Goal: Task Accomplishment & Management: Manage account settings

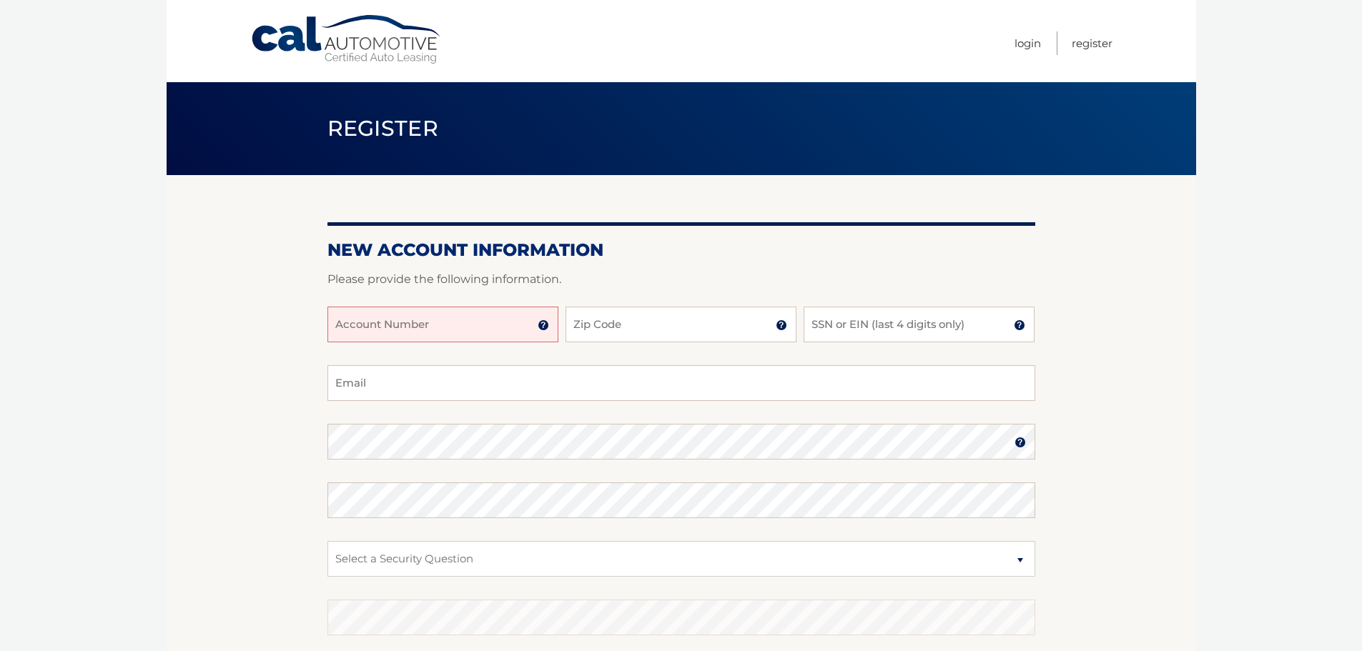
click at [503, 332] on input "Account Number" at bounding box center [442, 325] width 231 height 36
type input "44456027845"
click at [669, 314] on input "Zip Code" at bounding box center [681, 325] width 231 height 36
type input "14450"
click at [857, 317] on input "SSN or EIN (last 4 digits only)" at bounding box center [919, 325] width 231 height 36
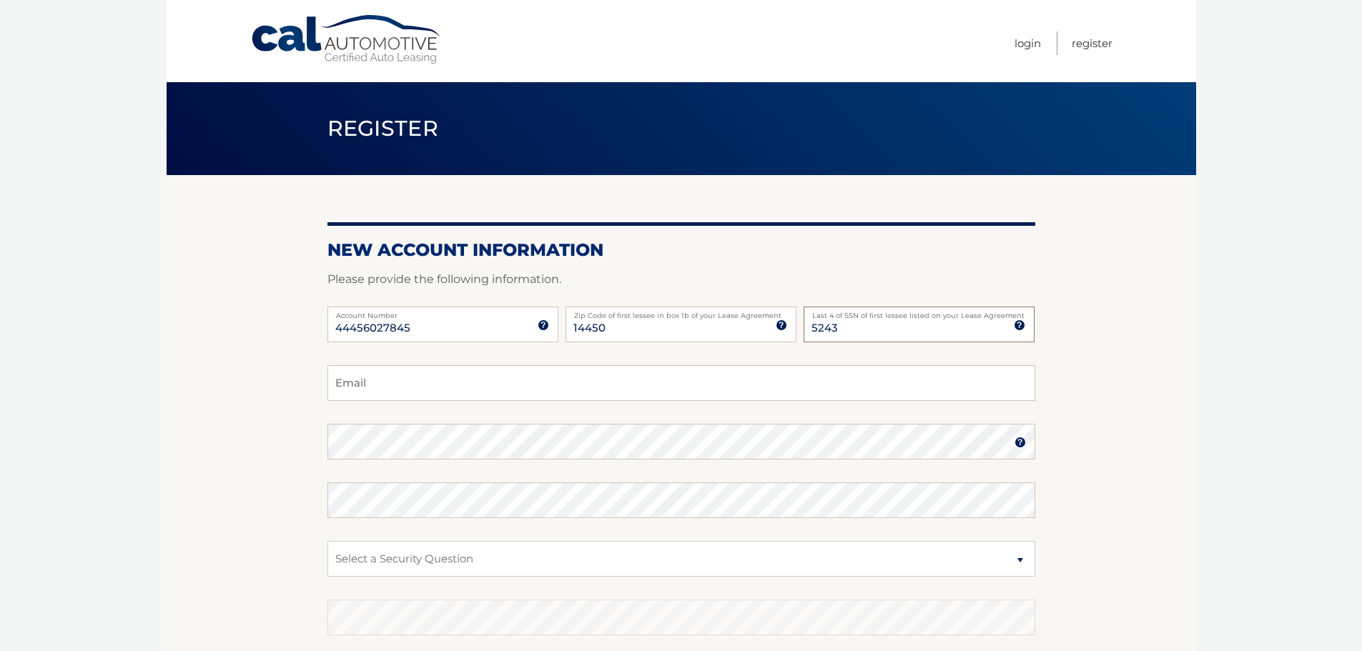
type input "5243"
click at [569, 385] on input "Email" at bounding box center [681, 383] width 708 height 36
type input "christyblack14450@gmail.com"
click at [404, 553] on select "Select a Security Question What was the name of your elementary school? What is…" at bounding box center [681, 559] width 708 height 36
select select "3"
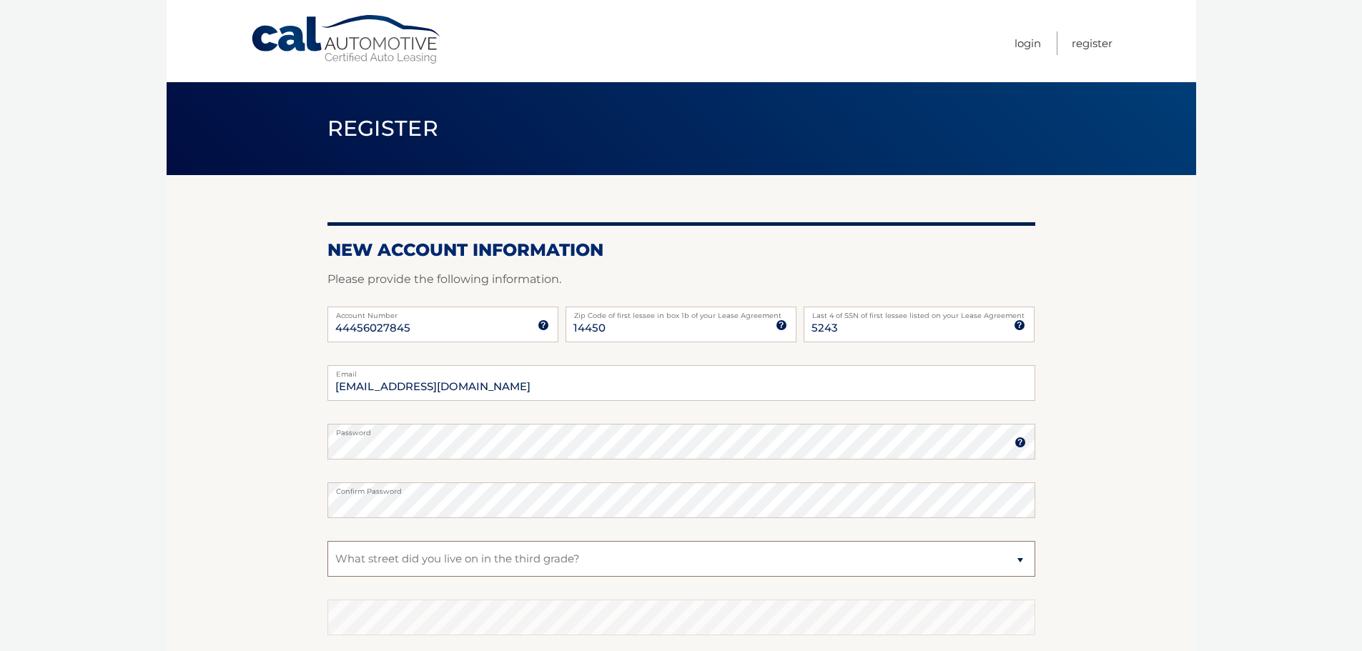
click at [327, 541] on select "Select a Security Question What was the name of your elementary school? What is…" at bounding box center [681, 559] width 708 height 36
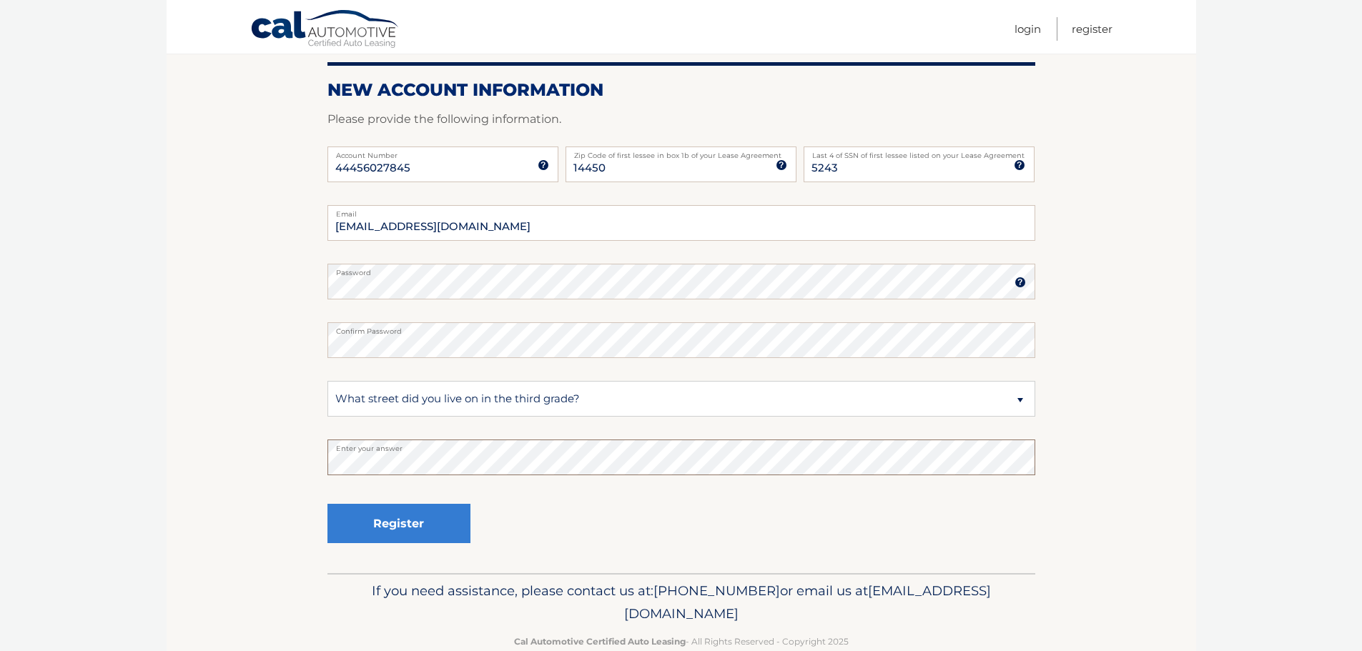
scroll to position [191, 0]
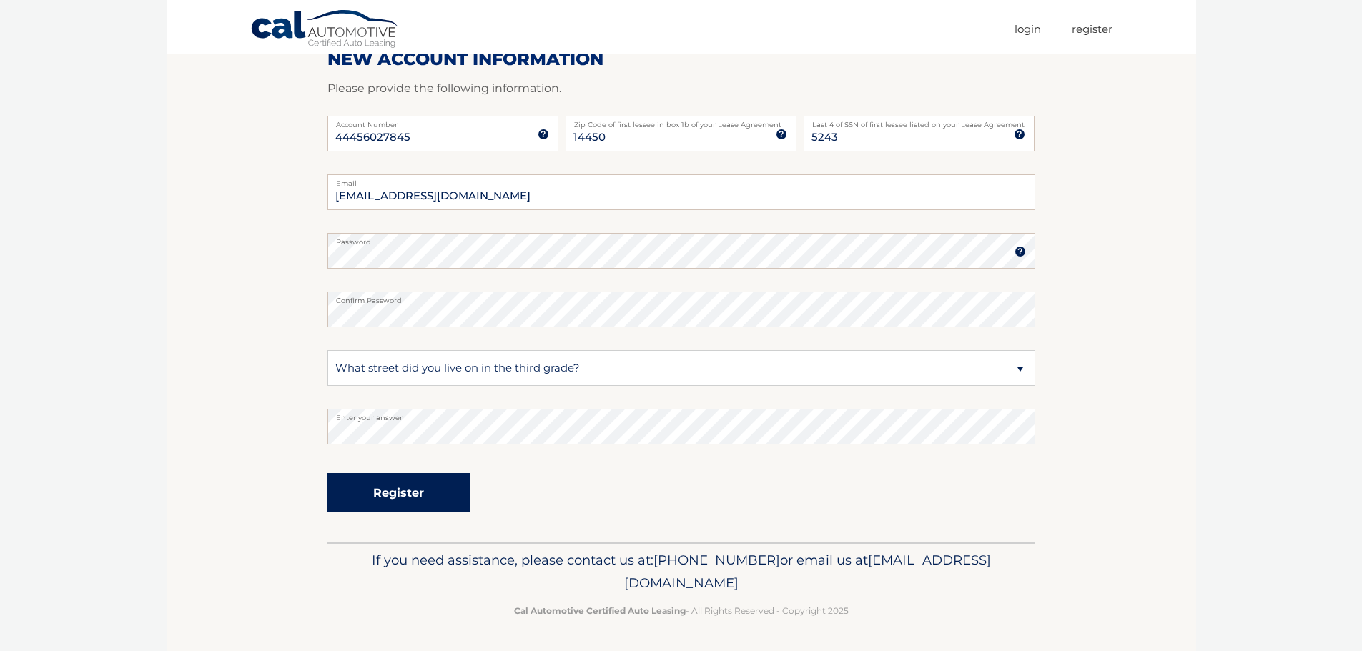
click at [440, 499] on button "Register" at bounding box center [398, 492] width 143 height 39
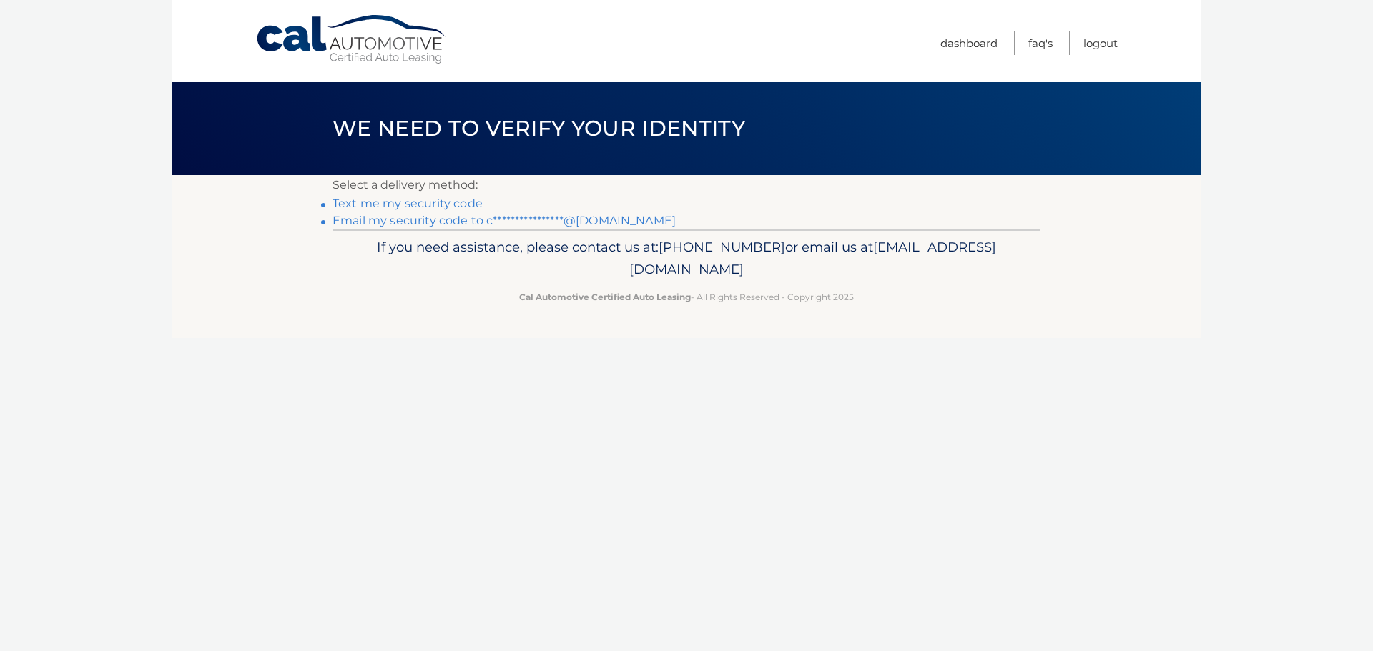
click at [463, 201] on link "Text me my security code" at bounding box center [407, 204] width 150 height 14
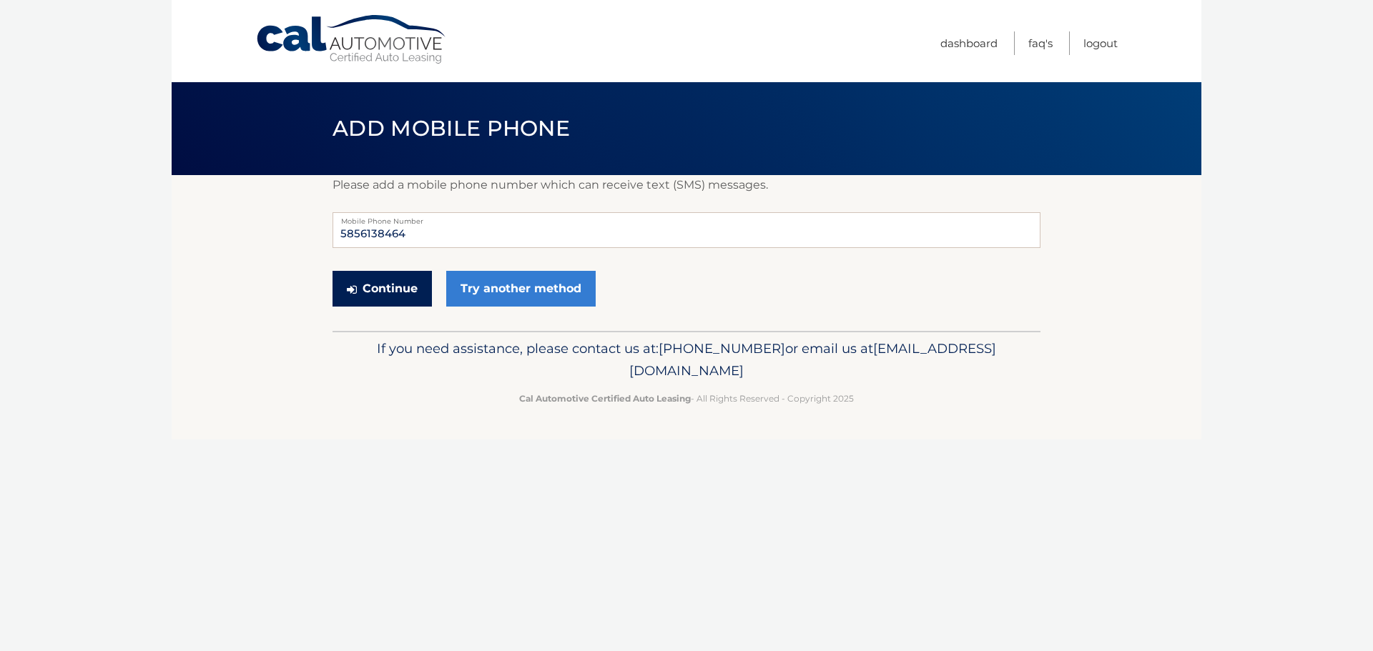
click at [390, 282] on button "Continue" at bounding box center [381, 289] width 99 height 36
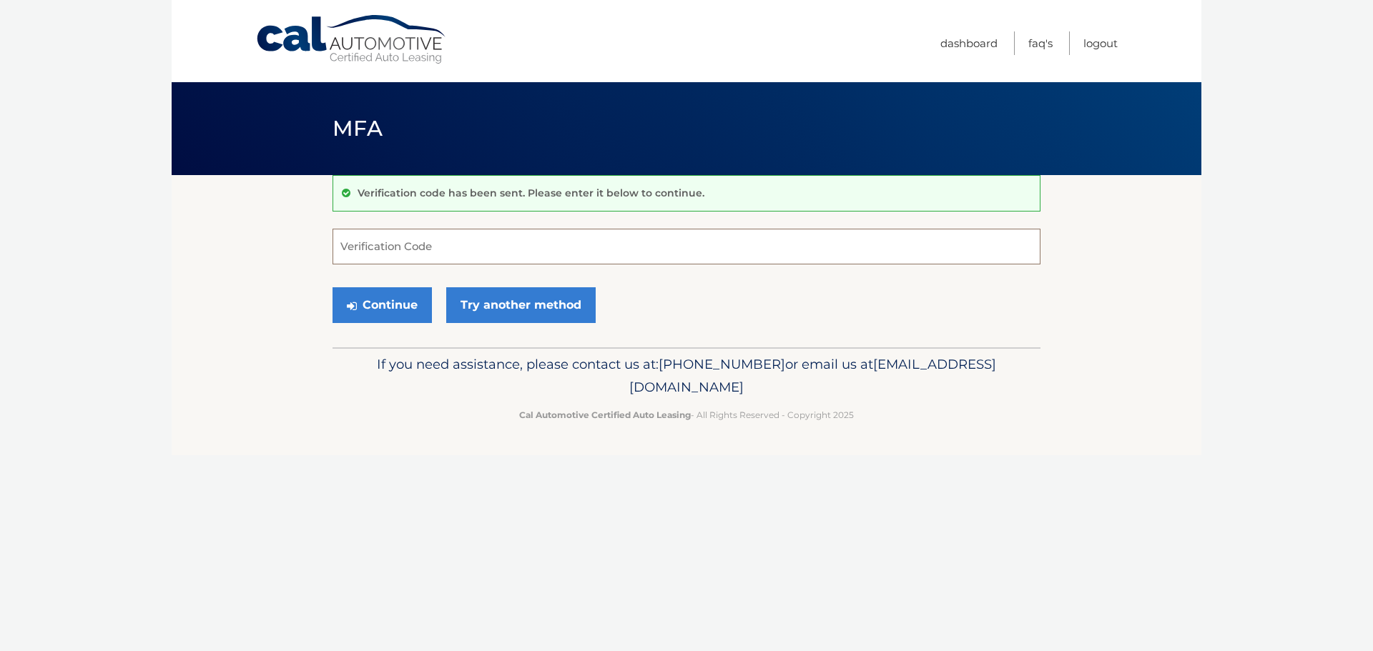
click at [428, 253] on input "Verification Code" at bounding box center [686, 247] width 708 height 36
type input "891411"
click at [388, 298] on button "Continue" at bounding box center [381, 305] width 99 height 36
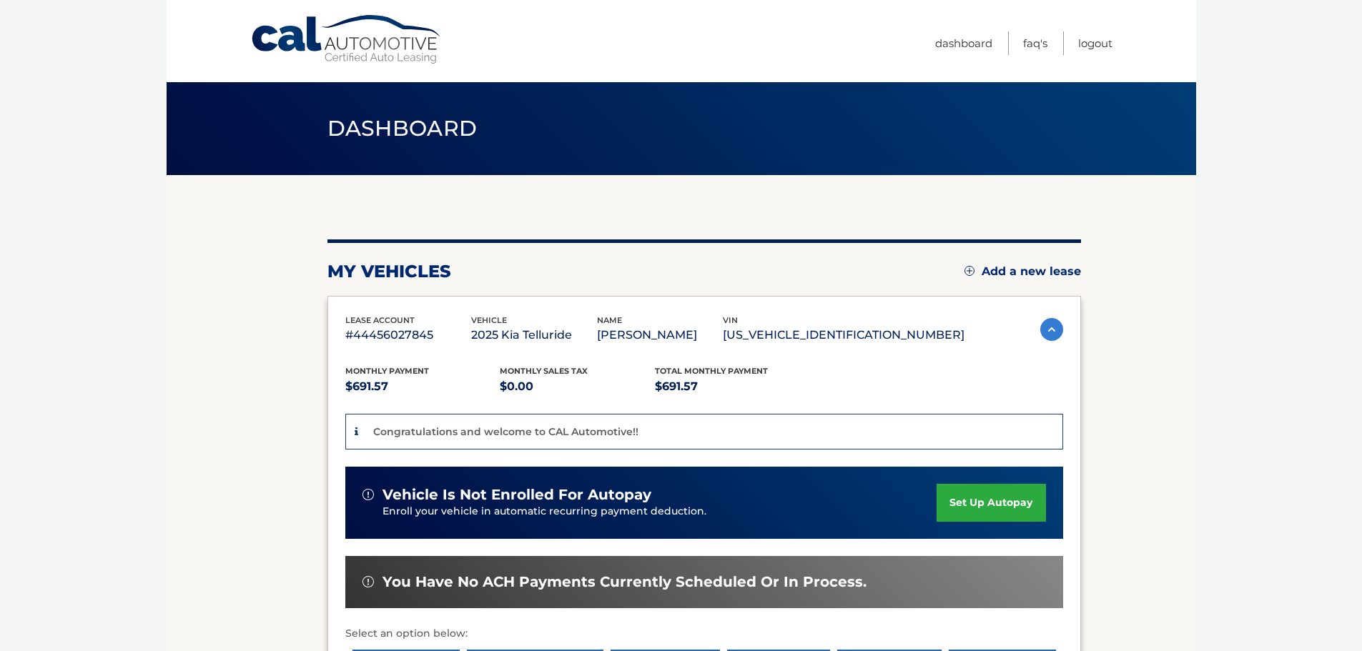
click at [969, 495] on link "set up autopay" at bounding box center [991, 503] width 109 height 38
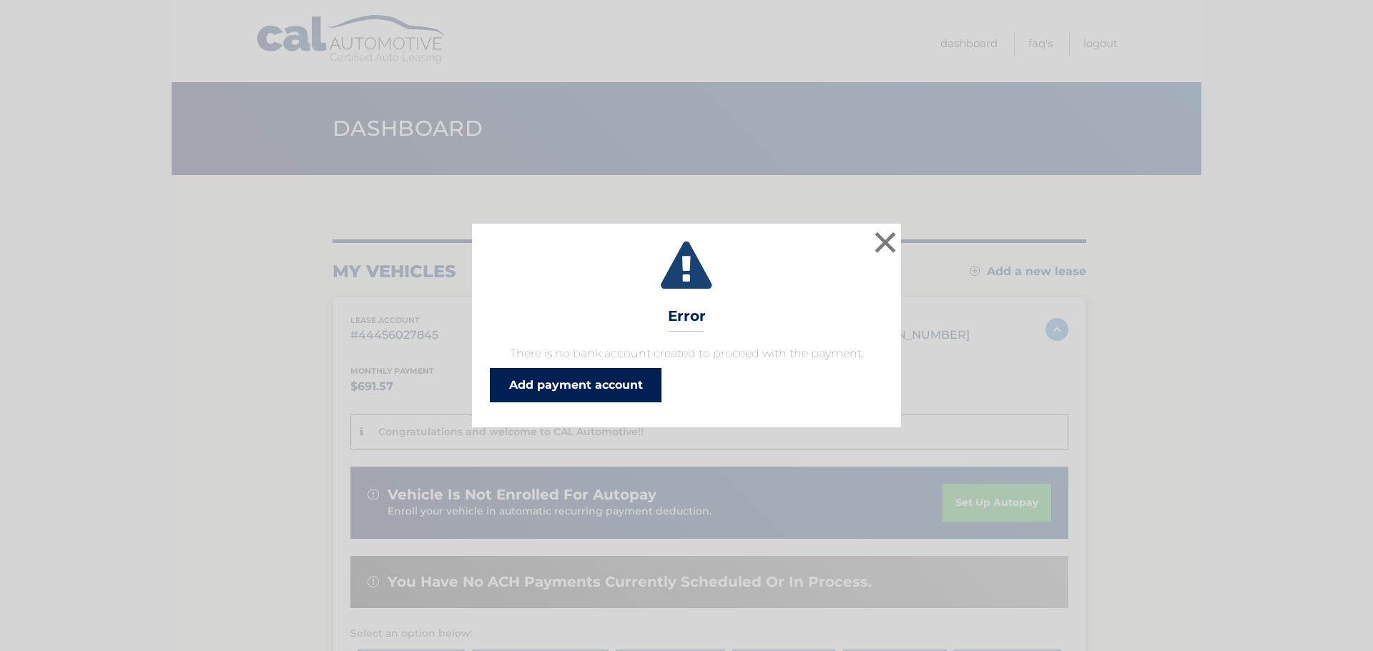
click at [571, 388] on link "Add payment account" at bounding box center [576, 385] width 172 height 34
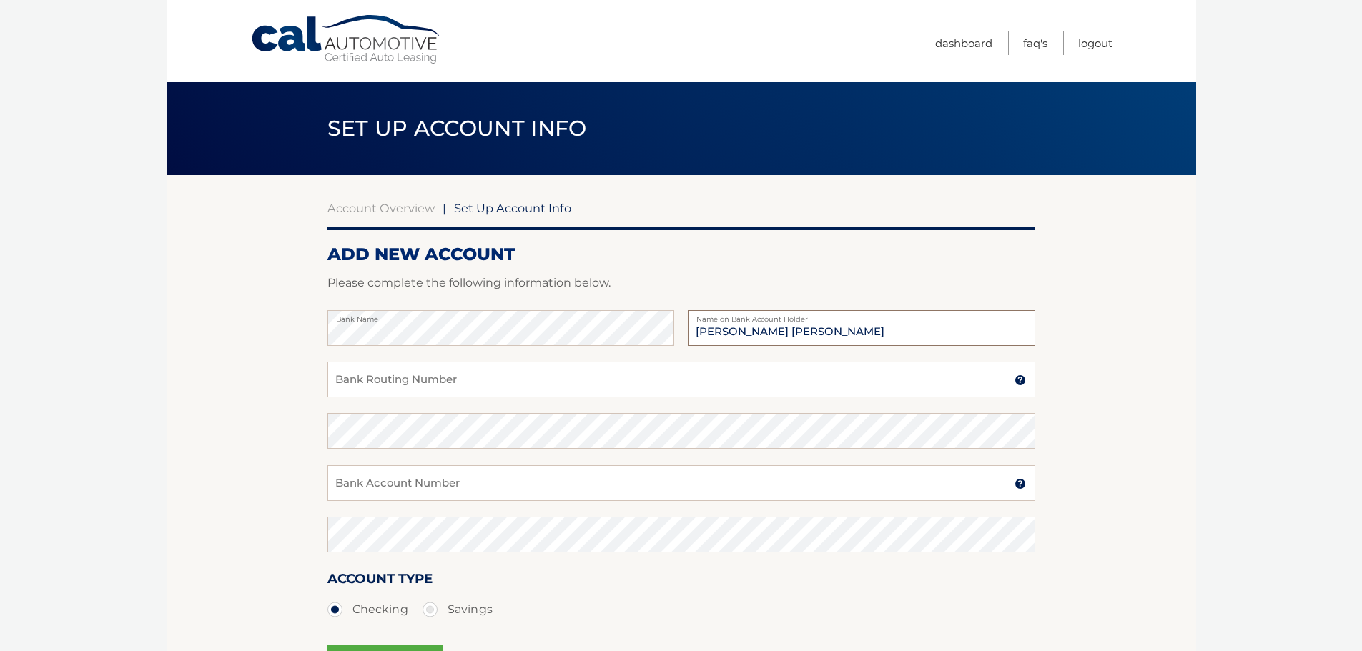
type input "Christy Linda Black"
click at [478, 375] on input "Bank Routing Number" at bounding box center [681, 380] width 708 height 36
type input "021313103"
click at [467, 481] on input "Bank Account Number" at bounding box center [681, 483] width 708 height 36
type input "4008206824"
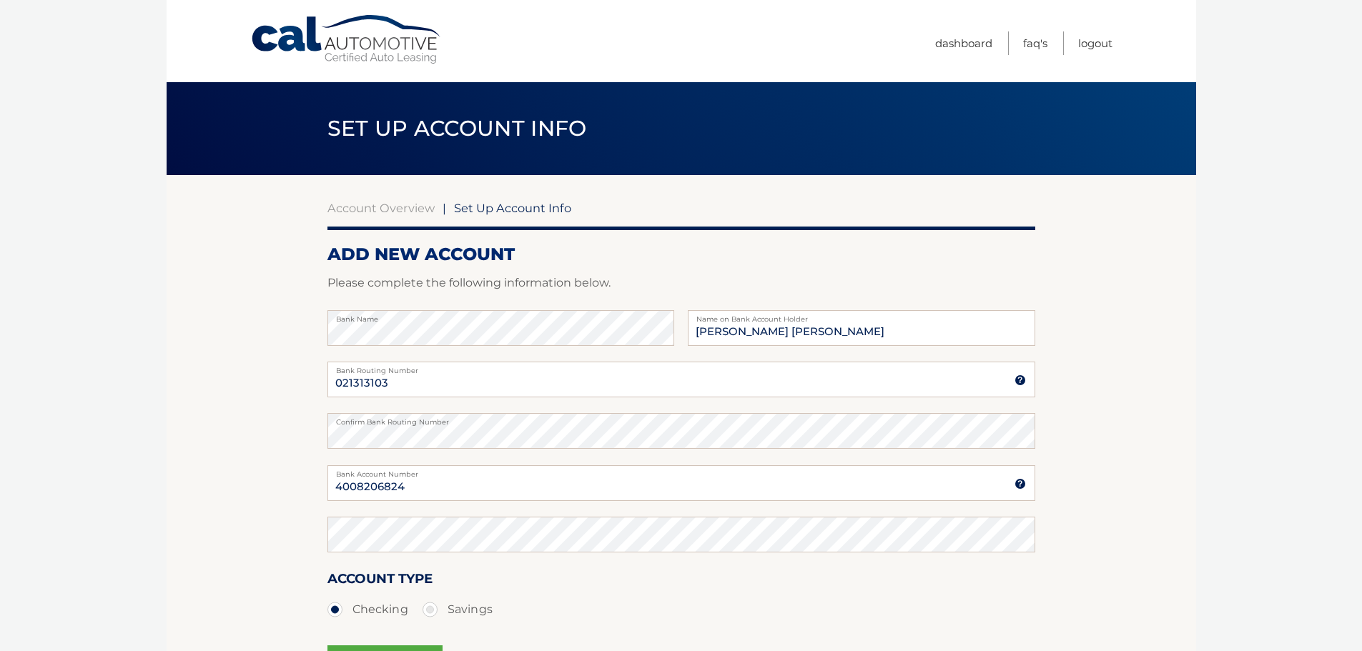
scroll to position [30, 0]
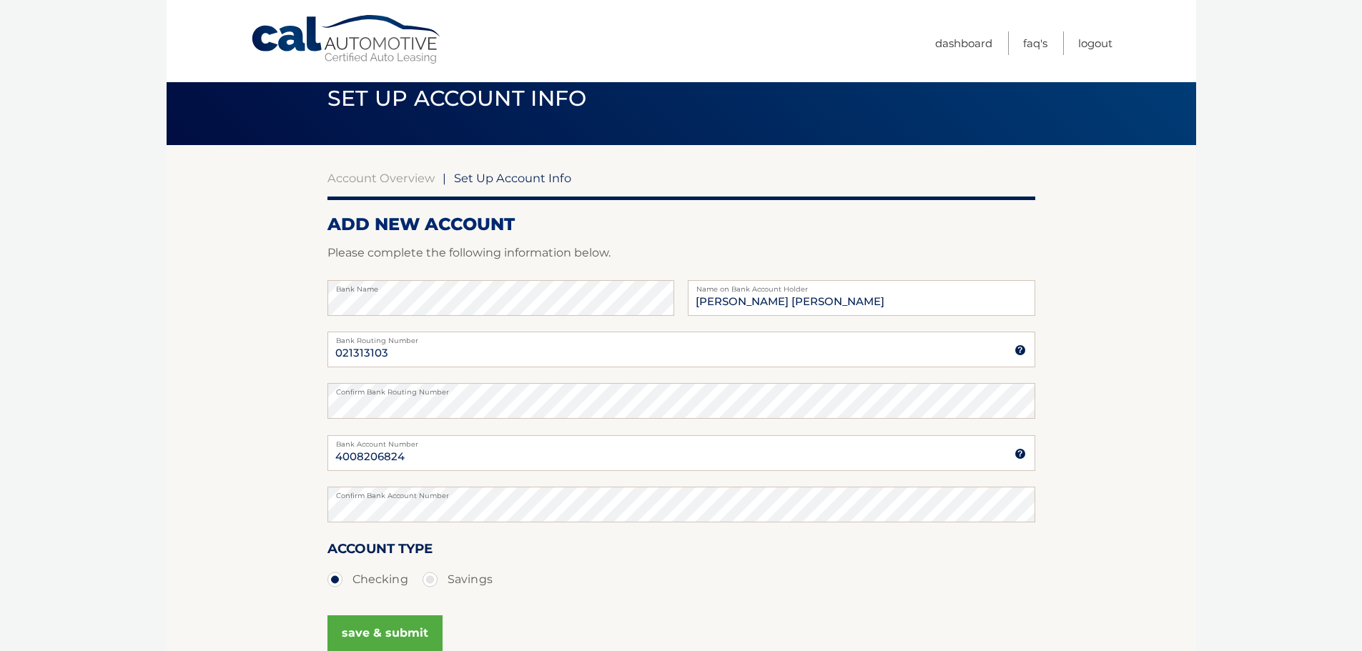
click at [369, 627] on button "save & submit" at bounding box center [384, 634] width 115 height 36
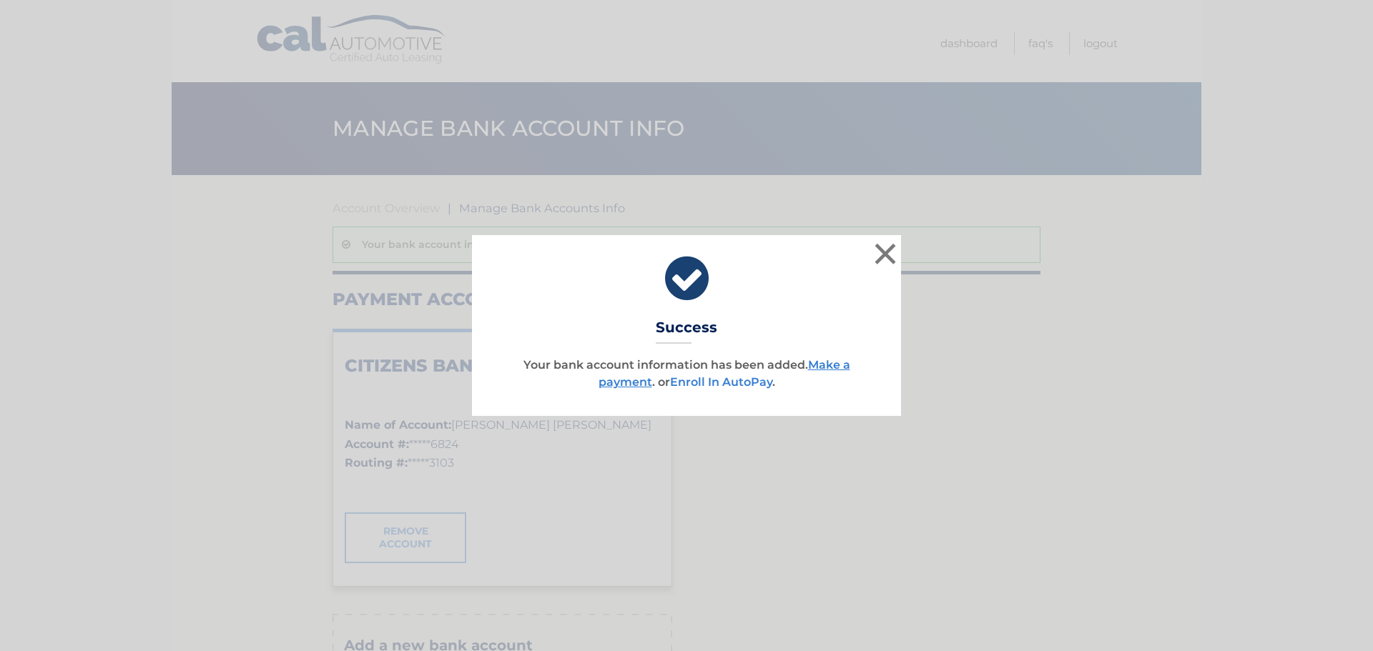
click at [734, 377] on link "Enroll In AutoPay" at bounding box center [721, 382] width 102 height 14
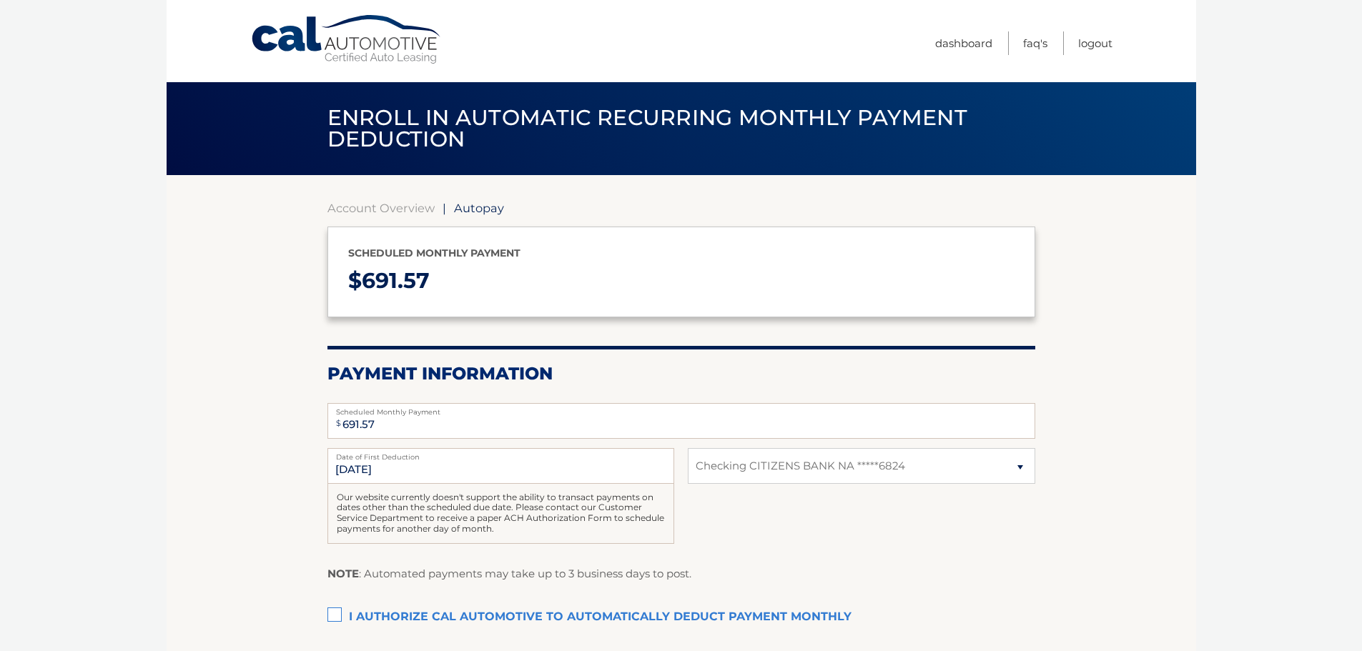
select select "Njc1OWM5ZjYtZjI2NC00YWRhLWIxMzktNTI4ZTQ0ZjBjNTE1"
click at [336, 616] on label "I authorize cal automotive to automatically deduct payment monthly This checkbo…" at bounding box center [681, 617] width 708 height 29
click at [0, 0] on input "I authorize cal automotive to automatically deduct payment monthly This checkbo…" at bounding box center [0, 0] width 0 height 0
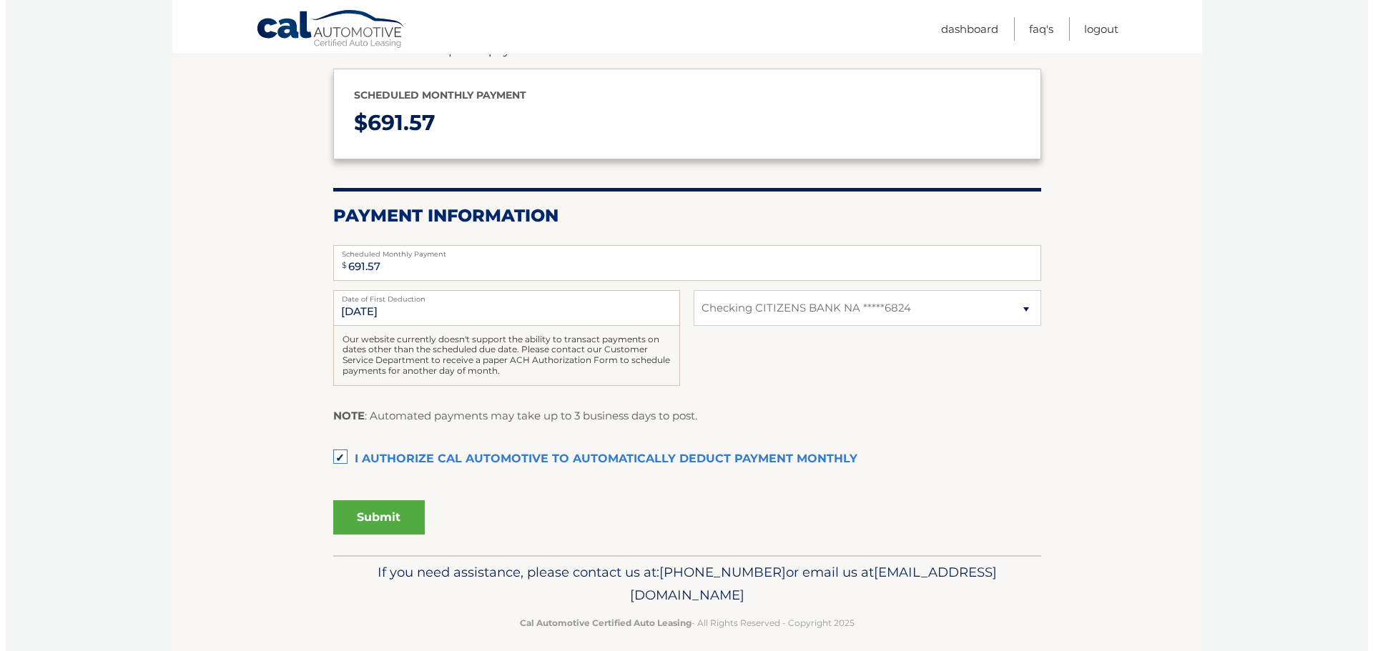
scroll to position [170, 0]
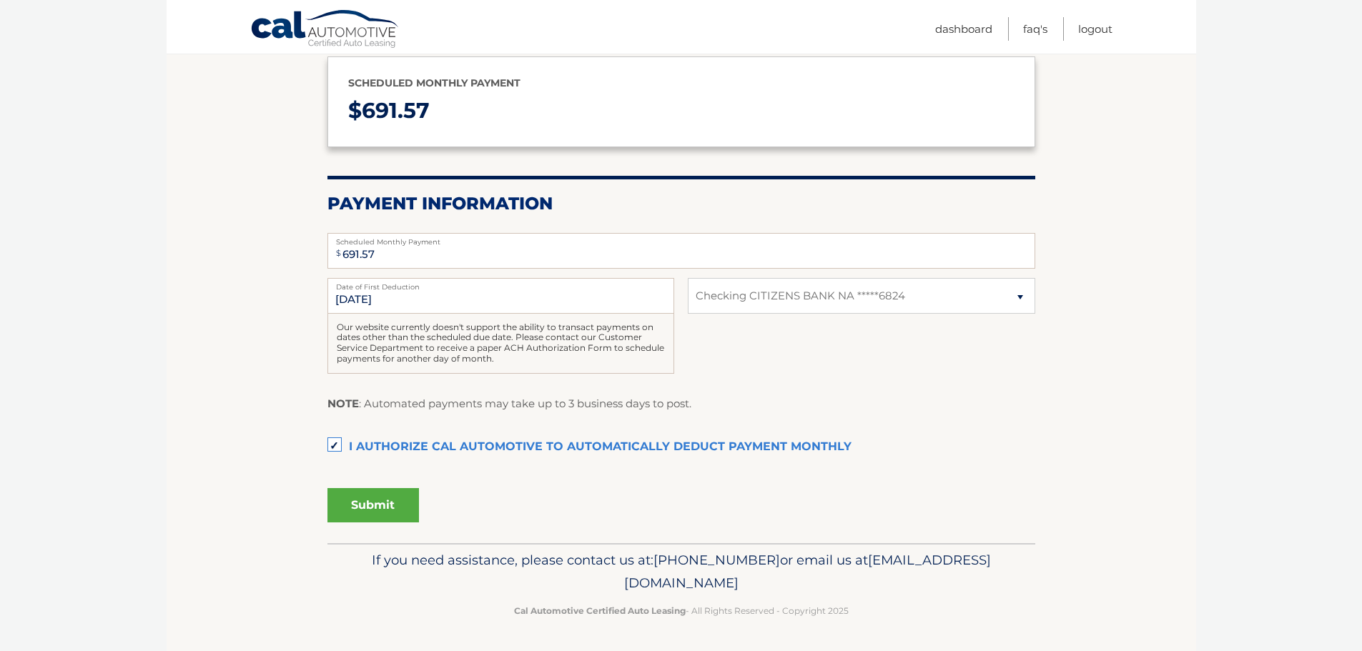
click at [375, 506] on button "Submit" at bounding box center [373, 505] width 92 height 34
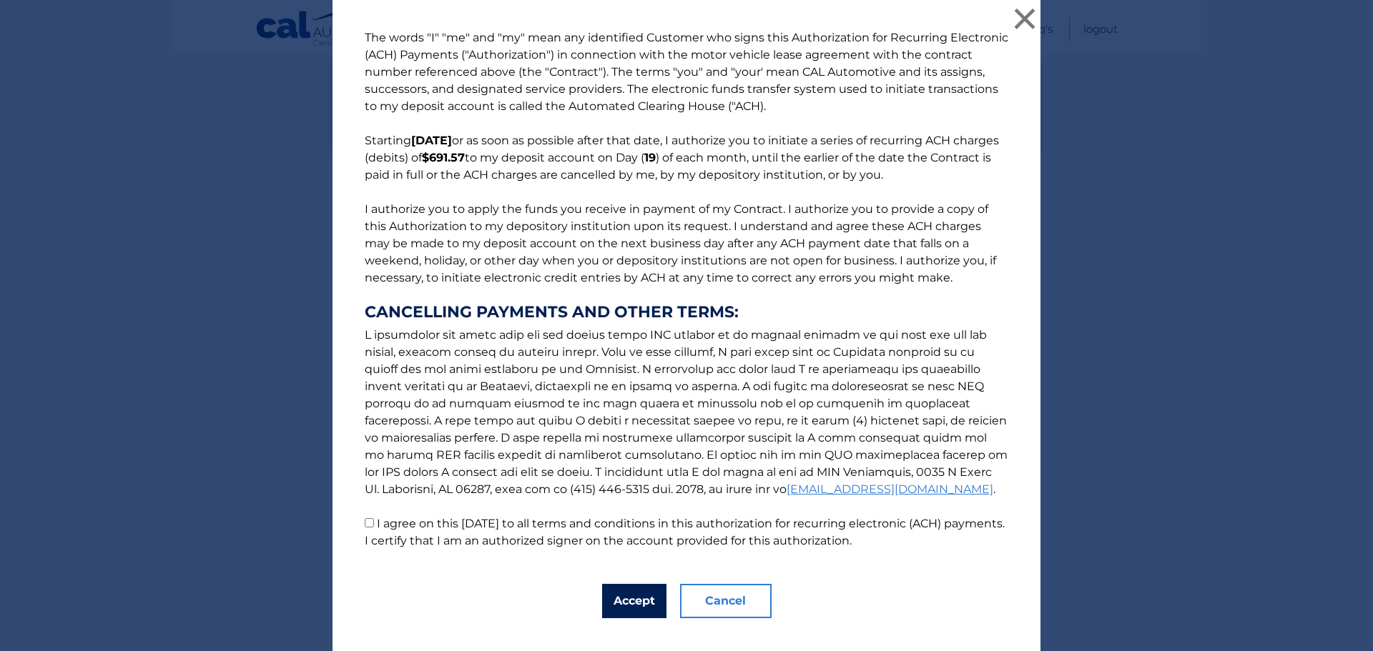
click at [629, 600] on button "Accept" at bounding box center [634, 601] width 64 height 34
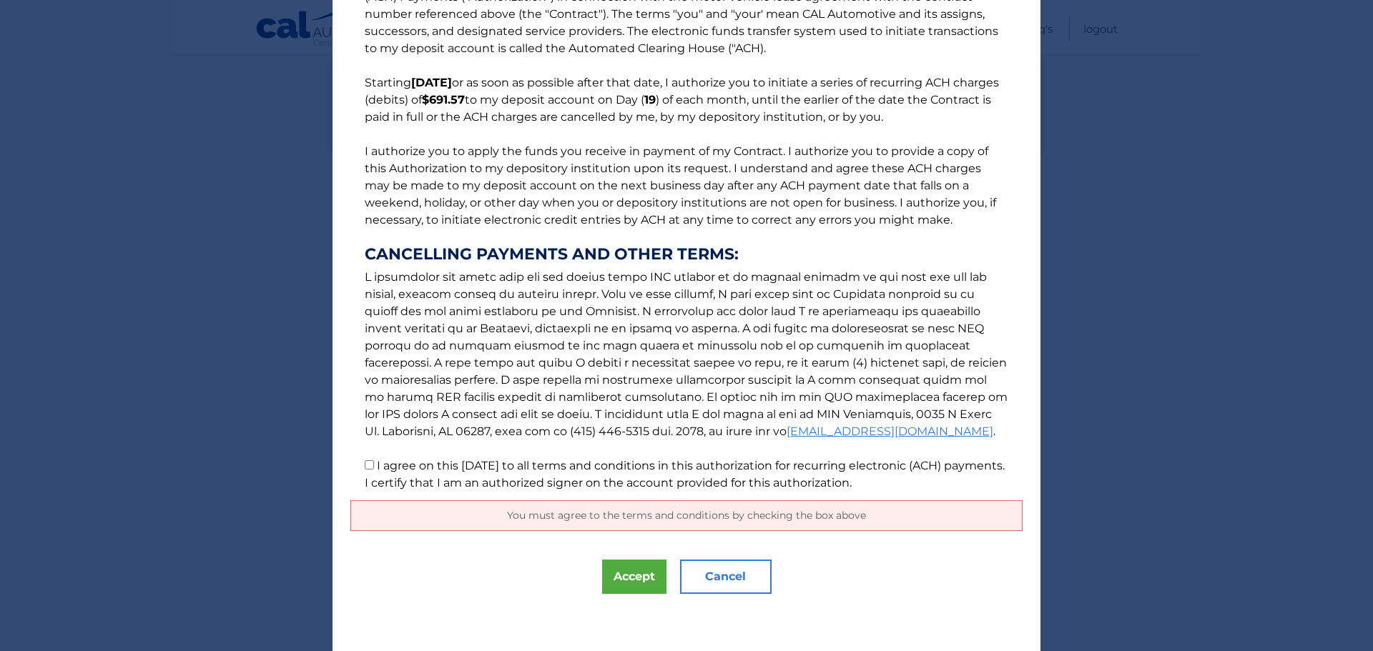
scroll to position [0, 0]
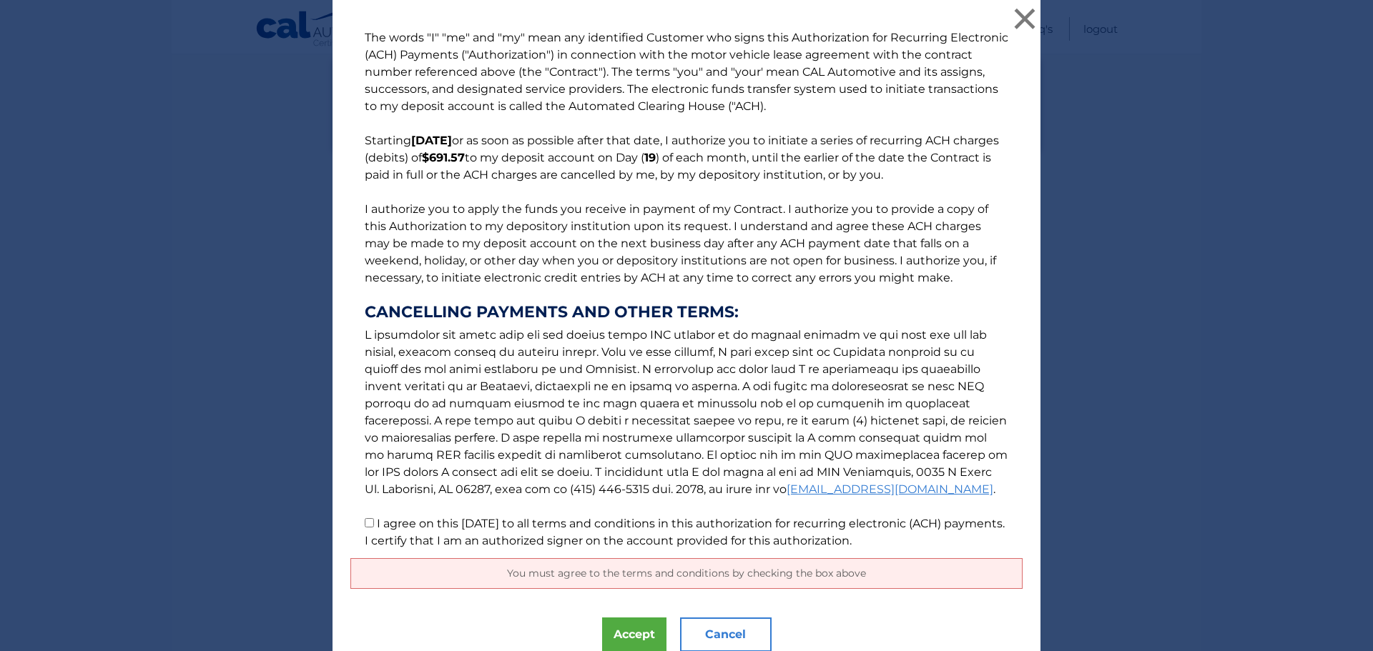
click at [368, 524] on input "I agree on this 10/09/2025 to all terms and conditions in this authorization fo…" at bounding box center [369, 522] width 9 height 9
checkbox input "true"
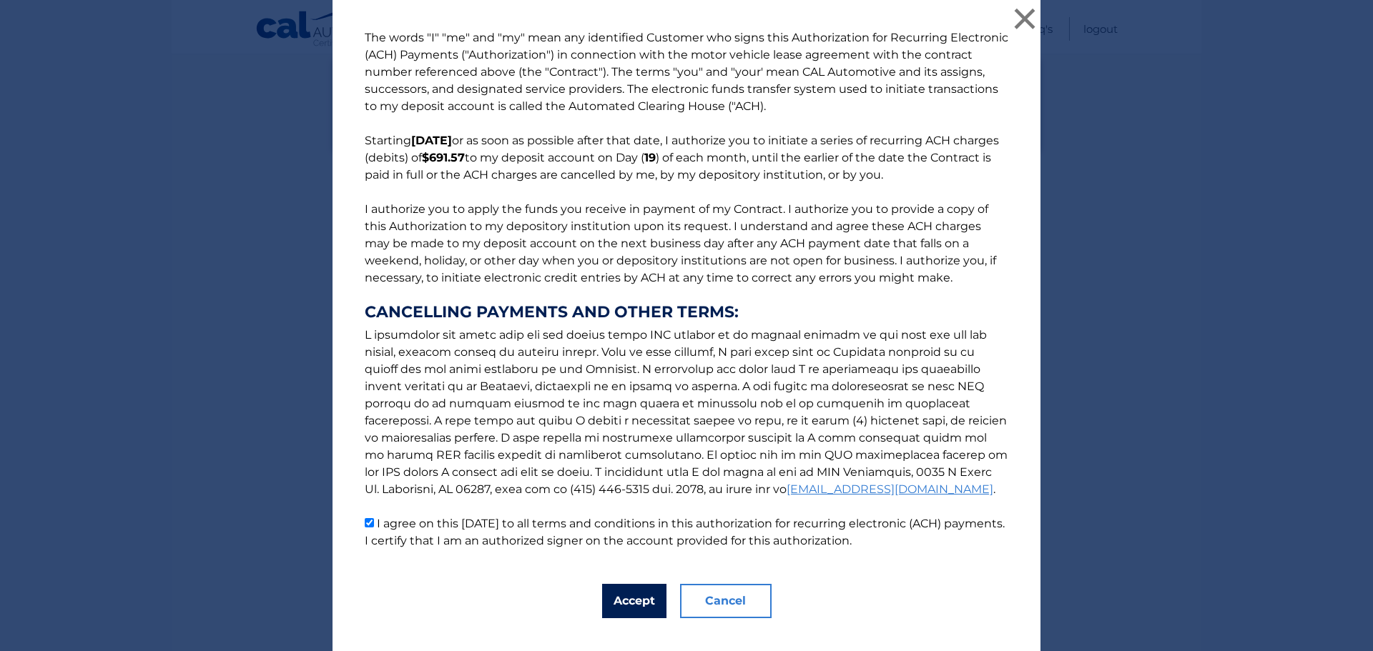
click at [633, 601] on button "Accept" at bounding box center [634, 601] width 64 height 34
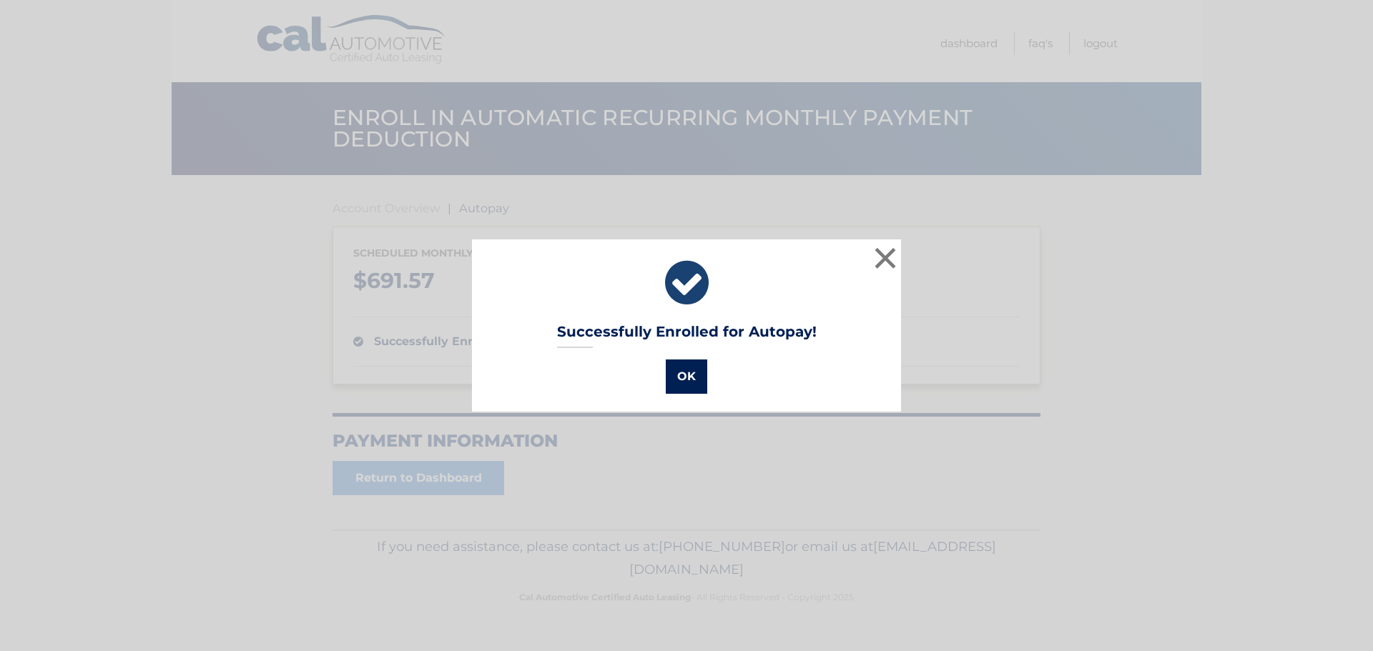
click at [676, 375] on button "OK" at bounding box center [686, 377] width 41 height 34
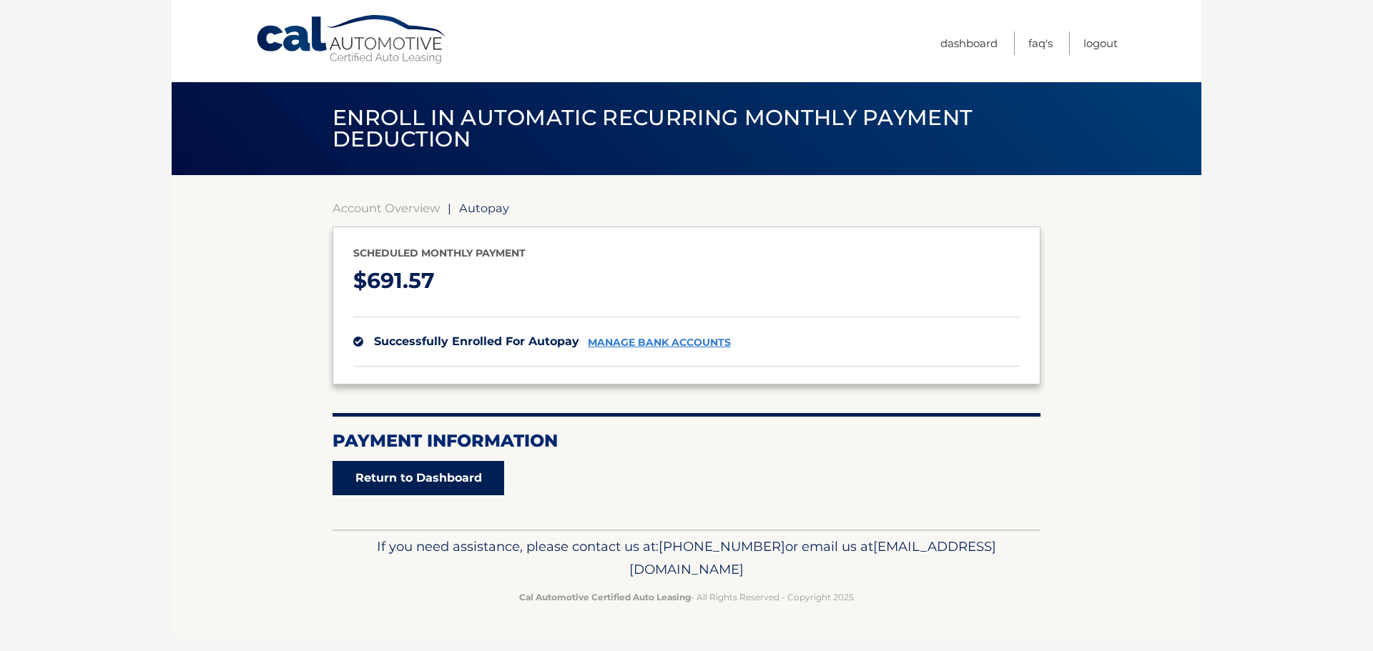
click at [463, 474] on link "Return to Dashboard" at bounding box center [418, 478] width 172 height 34
